Goal: Task Accomplishment & Management: Use online tool/utility

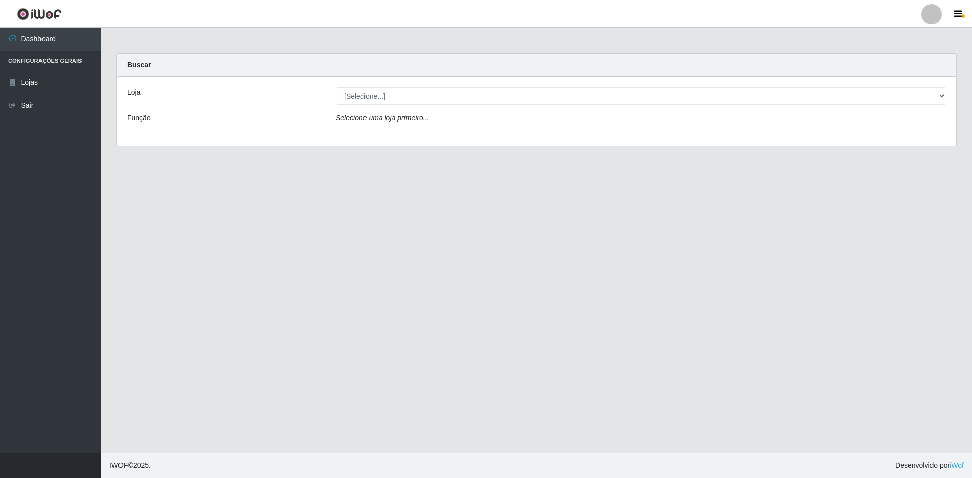
click at [471, 79] on div "Loja [Selecione...] Hiper Queiroz - [GEOGRAPHIC_DATA] Queiroz [GEOGRAPHIC_DATA]…" at bounding box center [536, 111] width 839 height 69
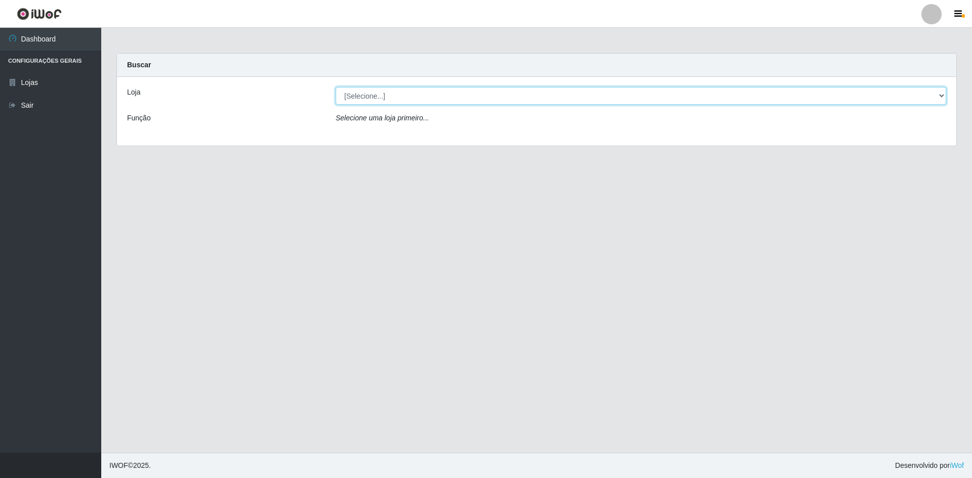
click at [459, 98] on select "[Selecione...] Hiper Queiroz - [GEOGRAPHIC_DATA] [GEOGRAPHIC_DATA] [GEOGRAPHIC_…" at bounding box center [641, 96] width 611 height 18
select select "517"
click at [336, 87] on select "[Selecione...] Hiper Queiroz - [GEOGRAPHIC_DATA] [GEOGRAPHIC_DATA] [GEOGRAPHIC_…" at bounding box center [641, 96] width 611 height 18
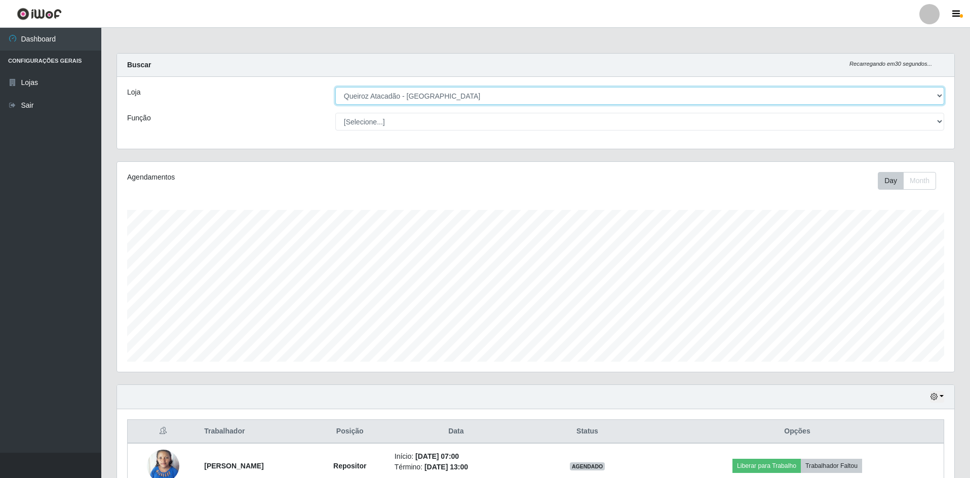
scroll to position [210, 837]
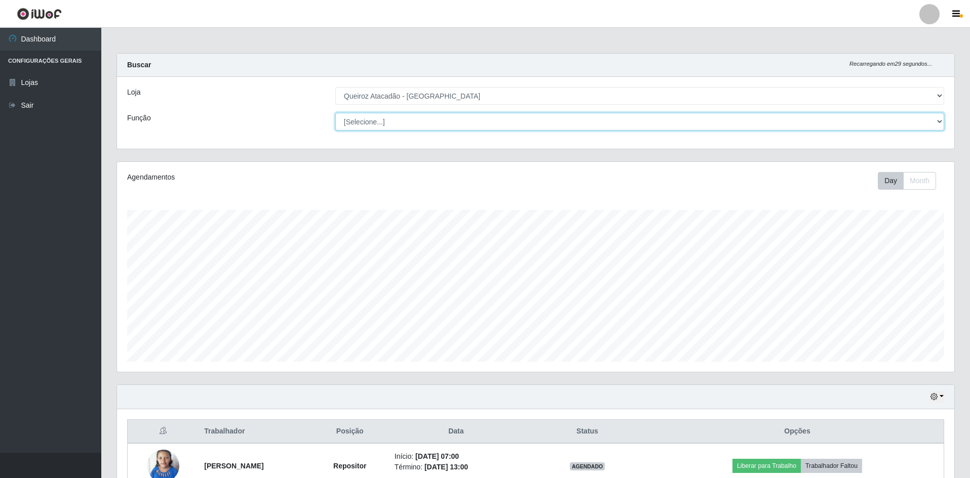
click at [434, 117] on select "[Selecione...] ASG ASG + ASG ++ Embalador Embalador + Embalador ++ Repositor Re…" at bounding box center [639, 122] width 609 height 18
select select "1"
click at [335, 113] on select "[Selecione...] ASG ASG + ASG ++ Embalador Embalador + Embalador ++ Repositor Re…" at bounding box center [639, 122] width 609 height 18
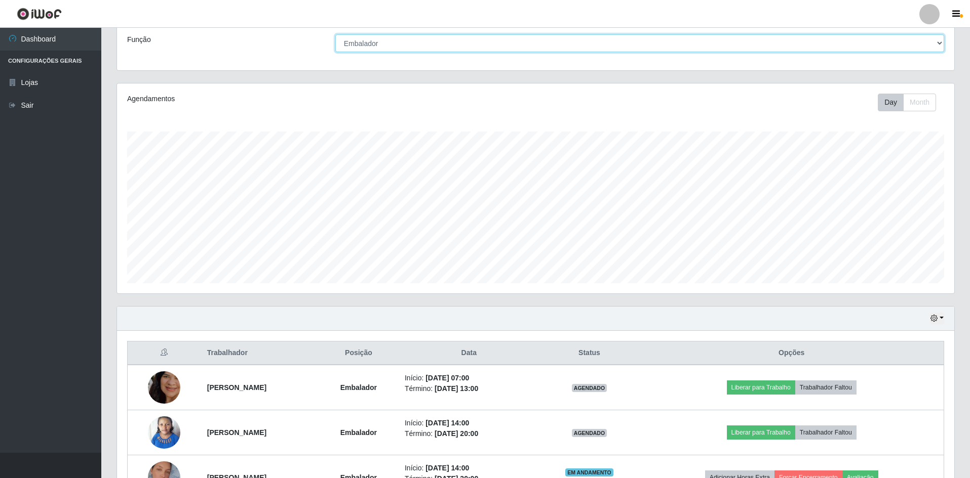
scroll to position [194, 0]
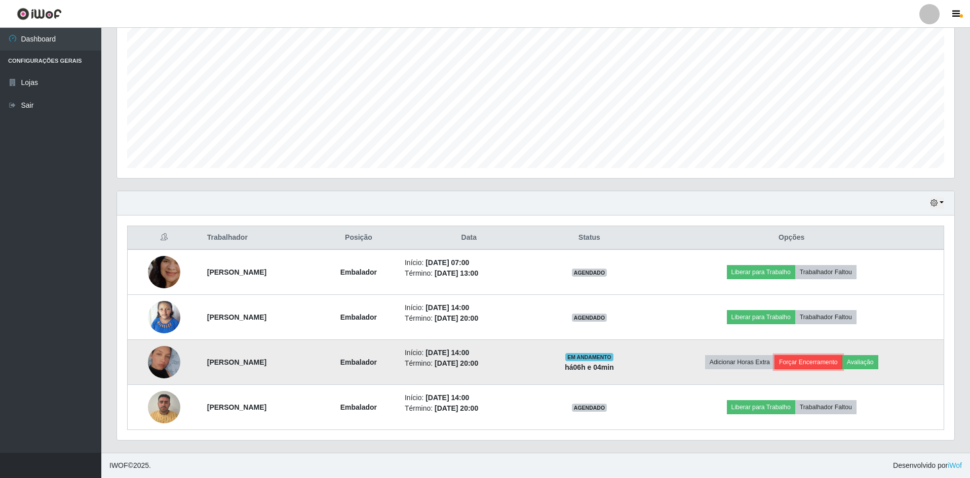
click at [822, 365] on button "Forçar Encerramento" at bounding box center [808, 362] width 68 height 14
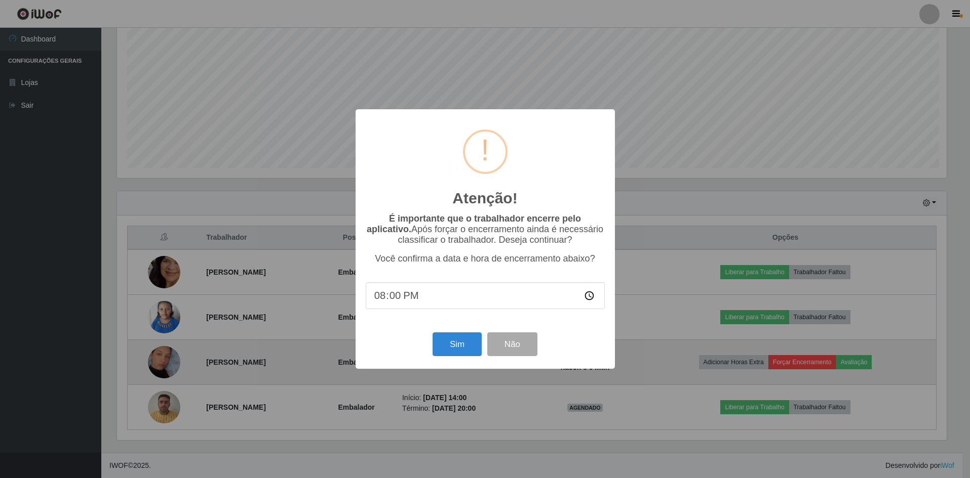
scroll to position [210, 832]
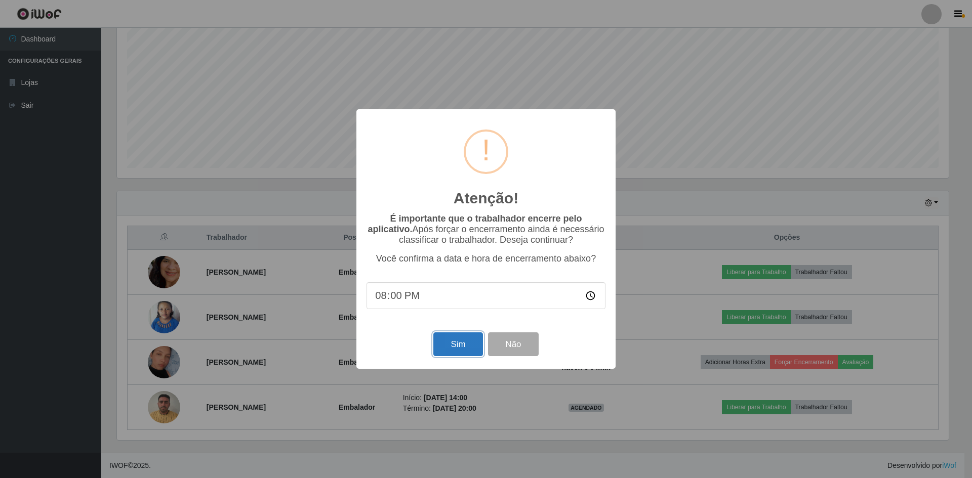
click at [461, 346] on button "Sim" at bounding box center [457, 345] width 49 height 24
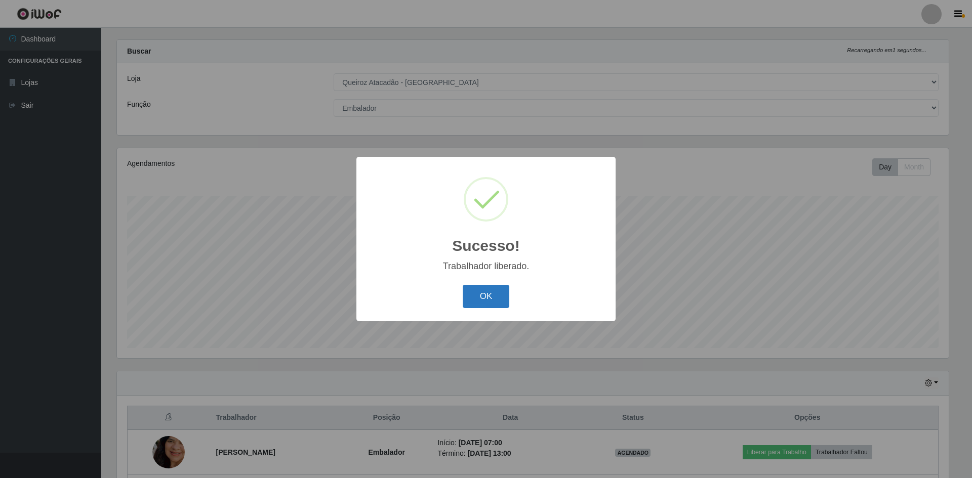
click at [499, 301] on button "OK" at bounding box center [486, 297] width 47 height 24
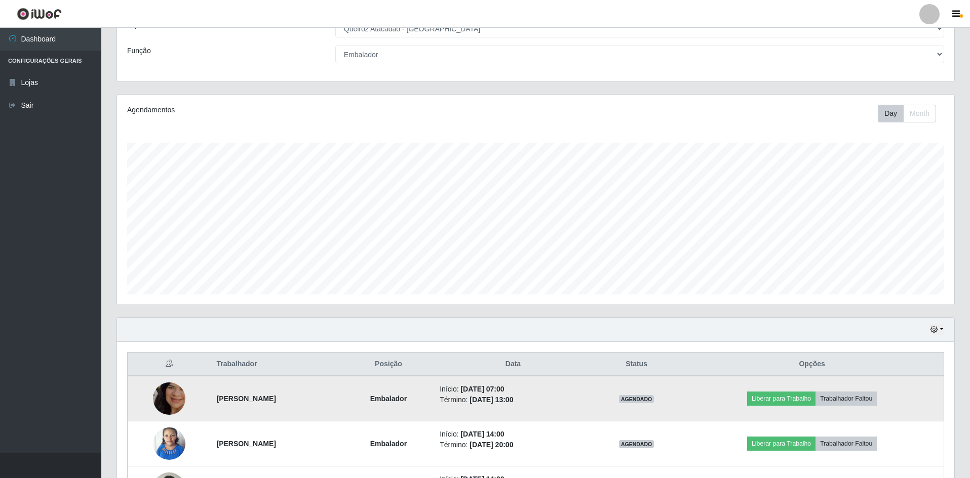
scroll to position [0, 0]
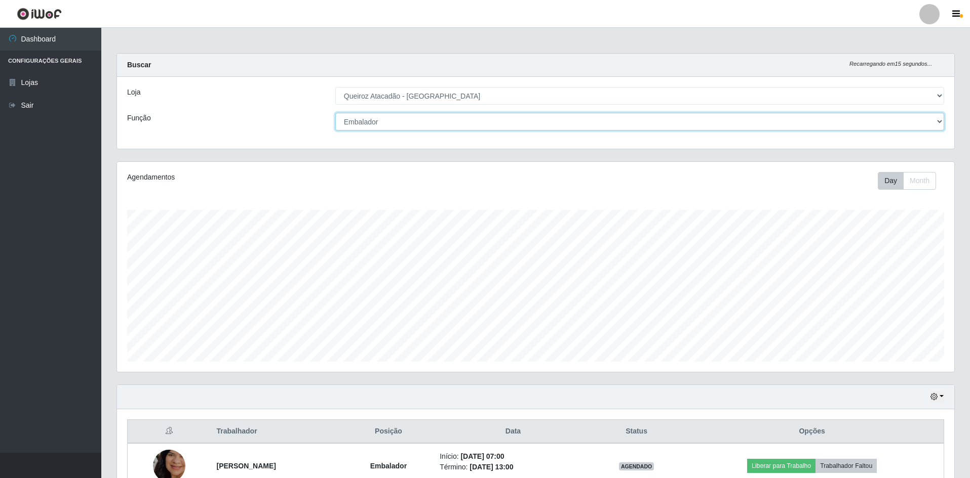
click at [483, 124] on select "[Selecione...] ASG ASG + ASG ++ Embalador Embalador + Embalador ++ Repositor Re…" at bounding box center [639, 122] width 609 height 18
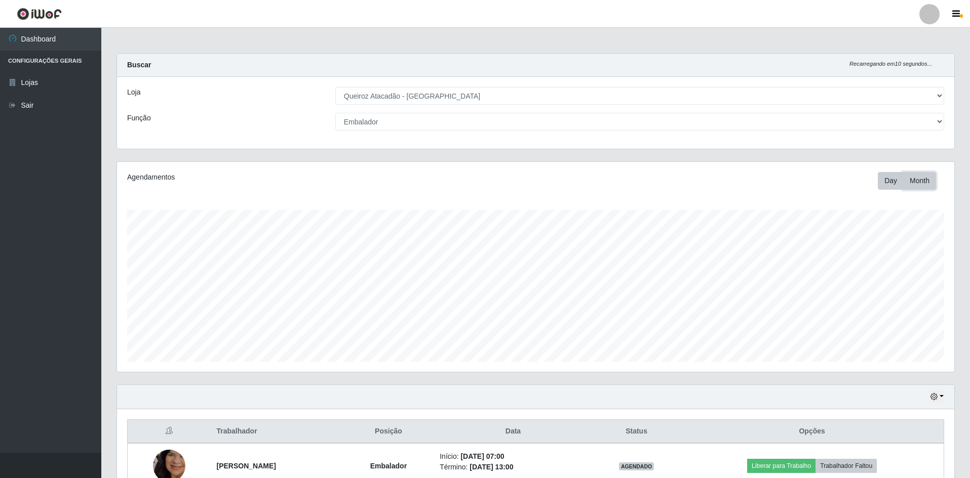
click at [911, 181] on button "Month" at bounding box center [919, 181] width 33 height 18
click at [27, 87] on link "Lojas" at bounding box center [50, 82] width 101 height 23
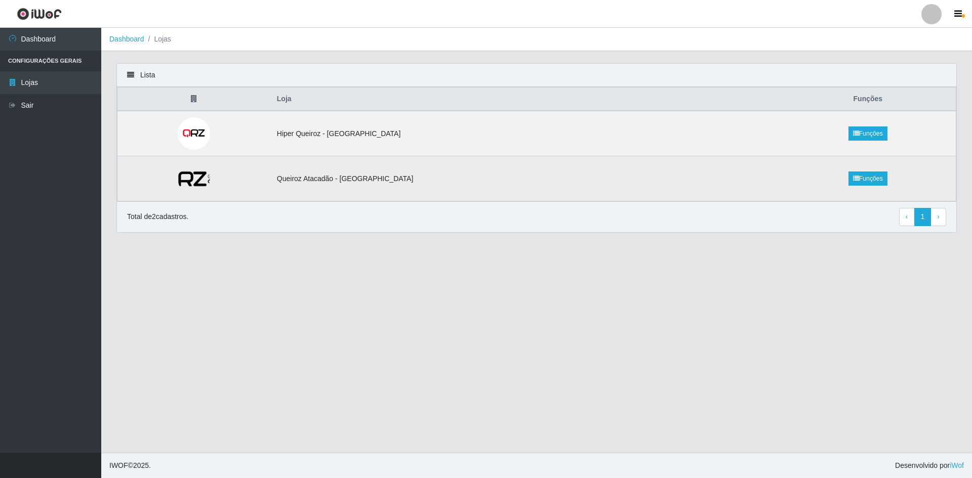
click at [217, 175] on img at bounding box center [194, 179] width 86 height 32
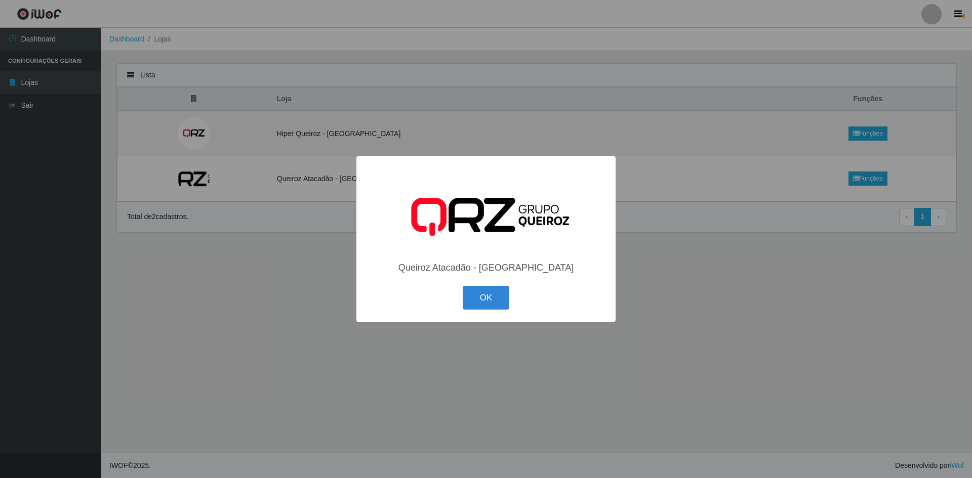
drag, startPoint x: 478, startPoint y: 304, endPoint x: 485, endPoint y: 301, distance: 7.2
click at [481, 303] on button "OK" at bounding box center [486, 298] width 47 height 24
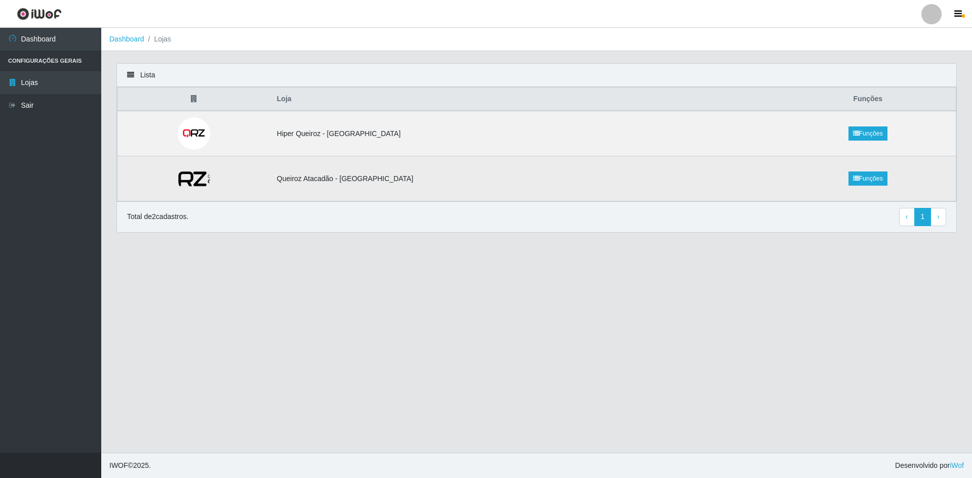
click at [859, 165] on td "Funções" at bounding box center [868, 178] width 176 height 45
click at [854, 175] on link "Funções" at bounding box center [868, 179] width 39 height 14
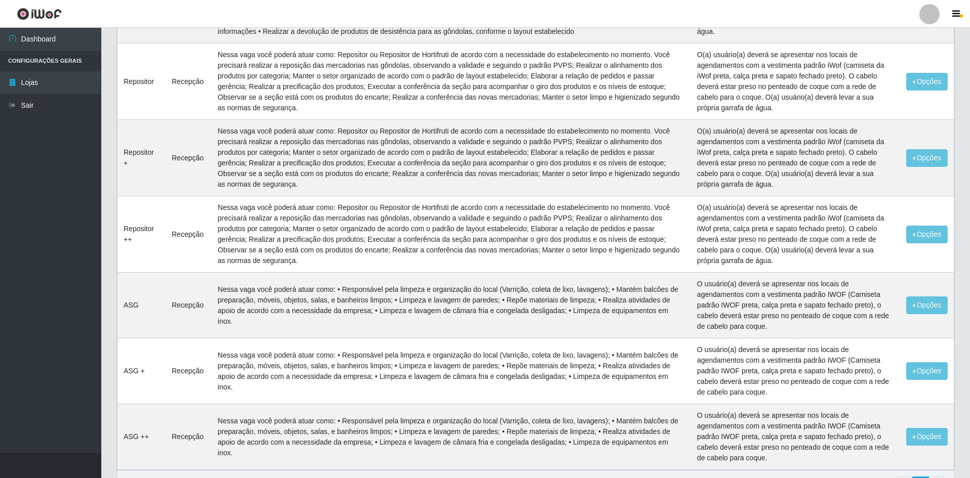
scroll to position [369, 0]
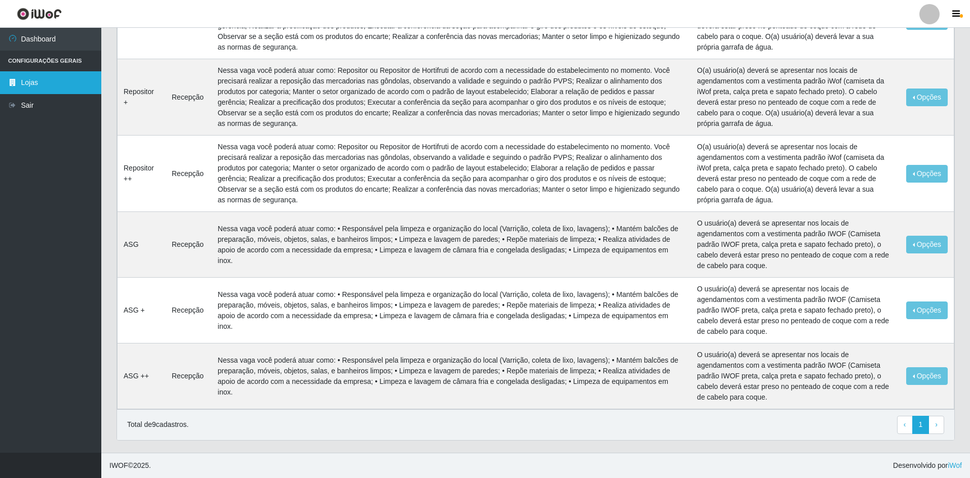
click at [22, 89] on link "Lojas" at bounding box center [50, 82] width 101 height 23
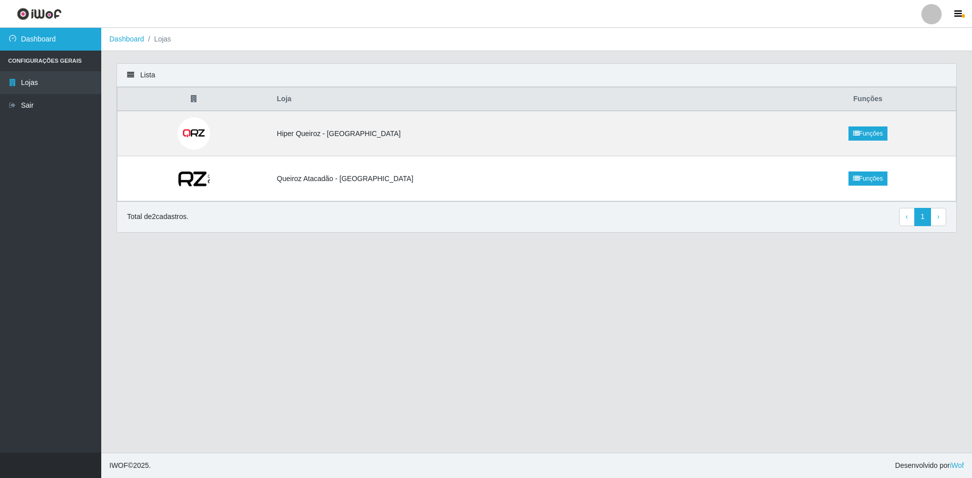
click at [31, 38] on link "Dashboard" at bounding box center [50, 39] width 101 height 23
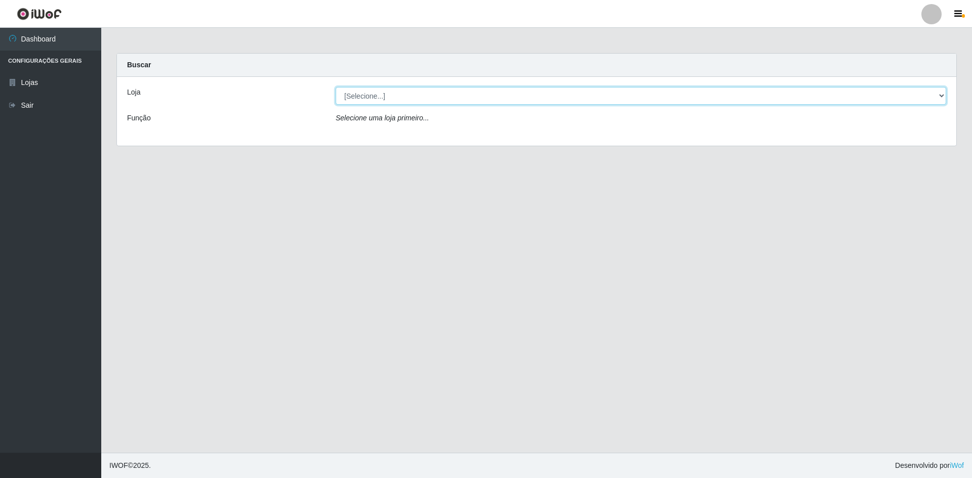
click at [401, 92] on select "[Selecione...] Hiper Queiroz - [GEOGRAPHIC_DATA] [GEOGRAPHIC_DATA] [GEOGRAPHIC_…" at bounding box center [641, 96] width 611 height 18
select select "517"
click at [336, 87] on select "[Selecione...] Hiper Queiroz - [GEOGRAPHIC_DATA] [GEOGRAPHIC_DATA] [GEOGRAPHIC_…" at bounding box center [641, 96] width 611 height 18
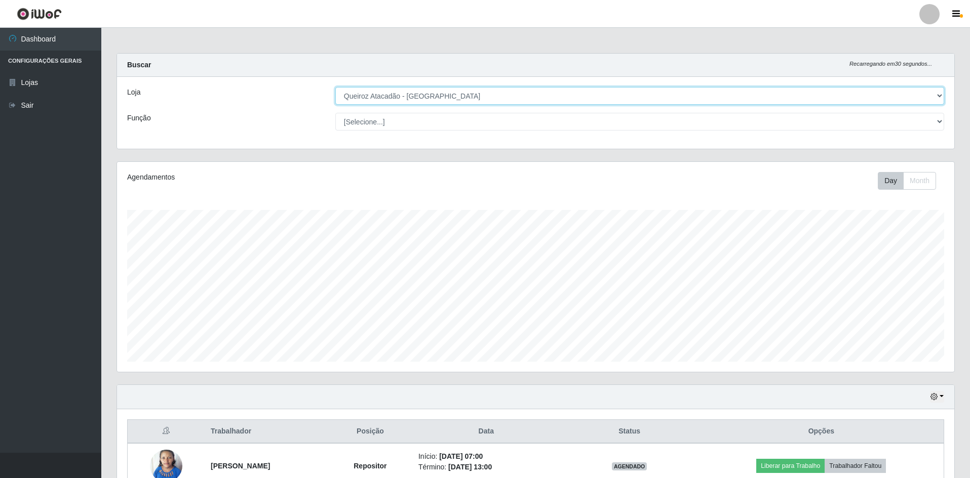
scroll to position [210, 837]
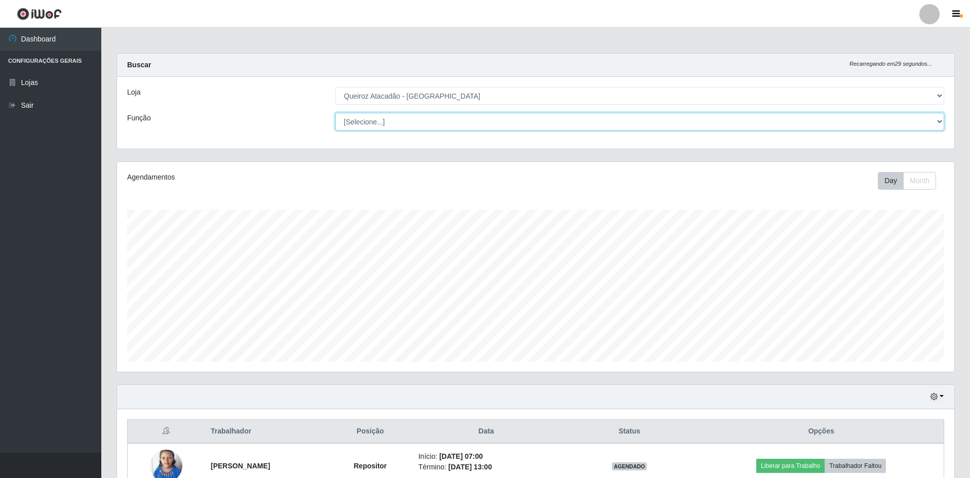
click at [426, 114] on select "[Selecione...] ASG ASG + ASG ++ Embalador Embalador + Embalador ++ Repositor Re…" at bounding box center [639, 122] width 609 height 18
select select "70"
click at [335, 113] on select "[Selecione...] ASG ASG + ASG ++ Embalador Embalador + Embalador ++ Repositor Re…" at bounding box center [639, 122] width 609 height 18
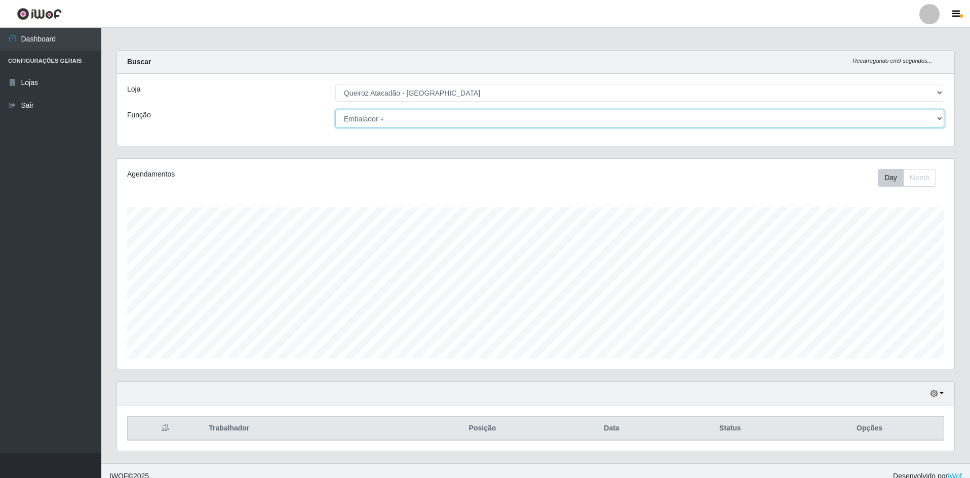
scroll to position [0, 0]
